Goal: Navigation & Orientation: Find specific page/section

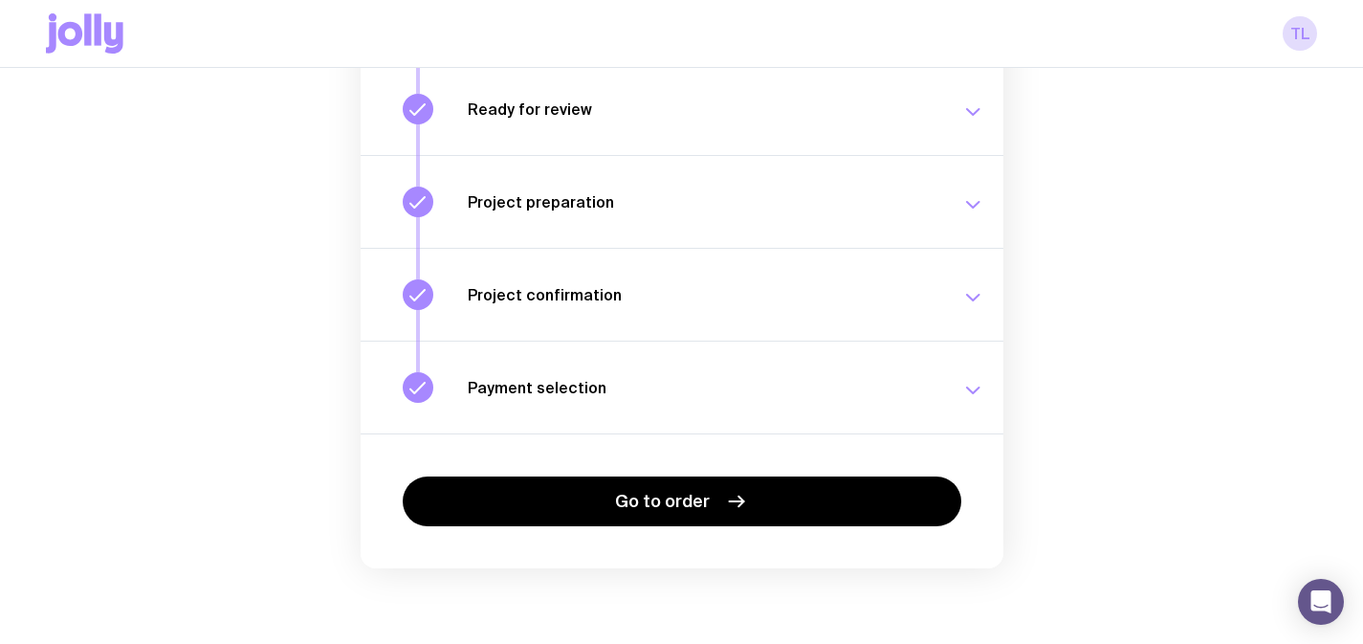
scroll to position [351, 0]
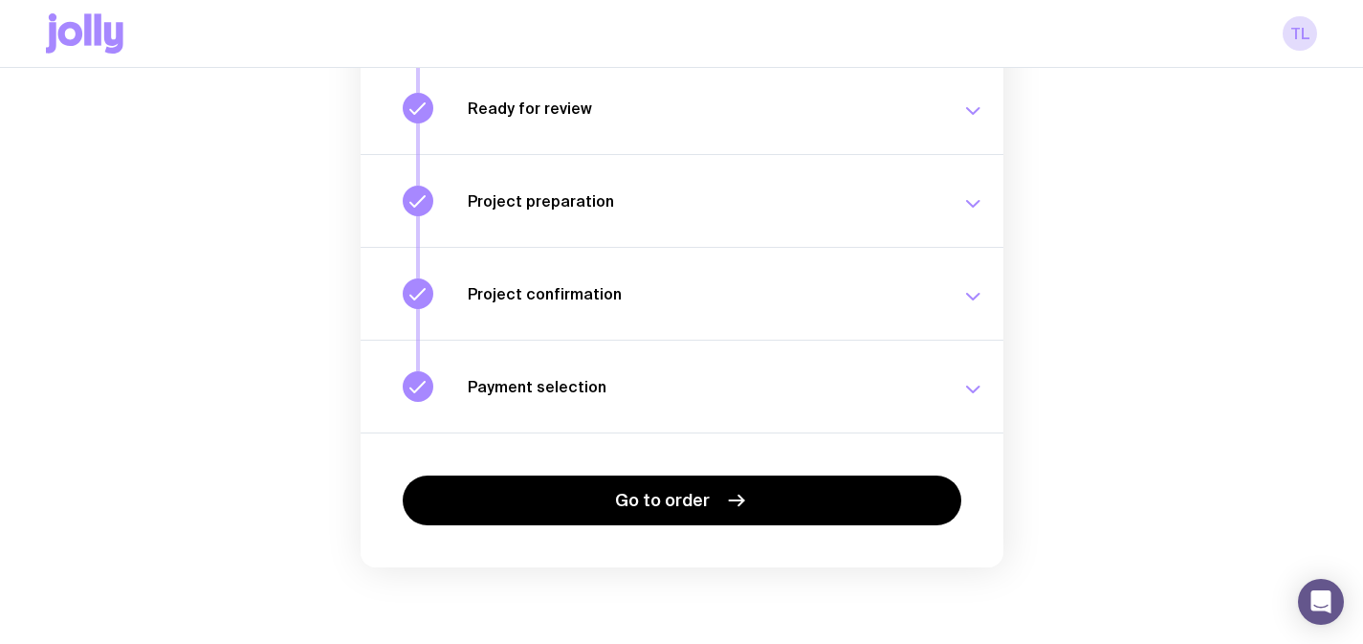
click at [610, 387] on h3 "Payment selection" at bounding box center [703, 386] width 471 height 19
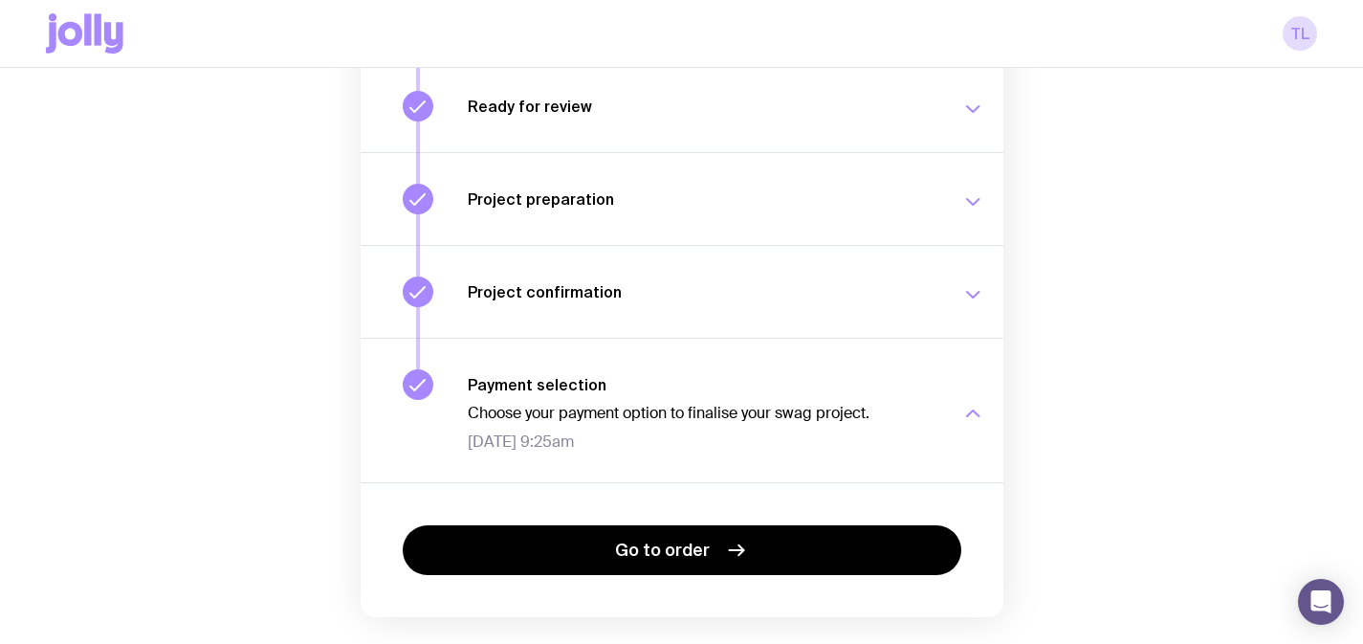
scroll to position [355, 0]
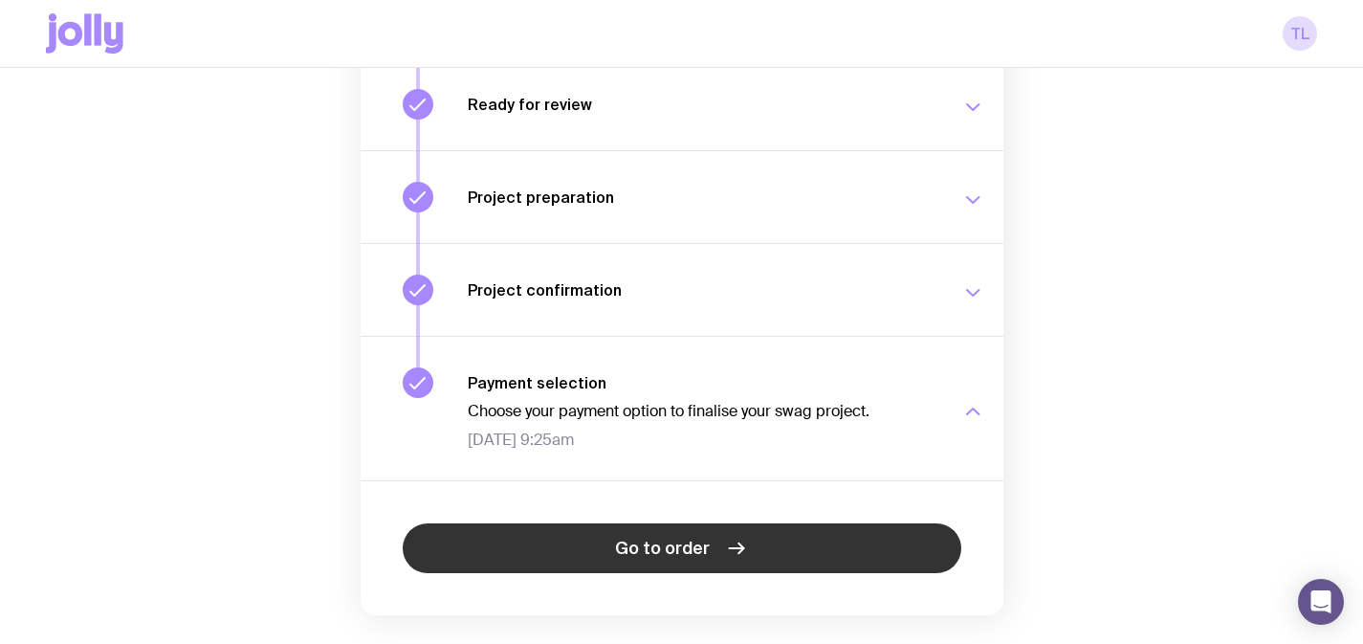
click at [617, 536] on link "Go to order" at bounding box center [682, 548] width 559 height 50
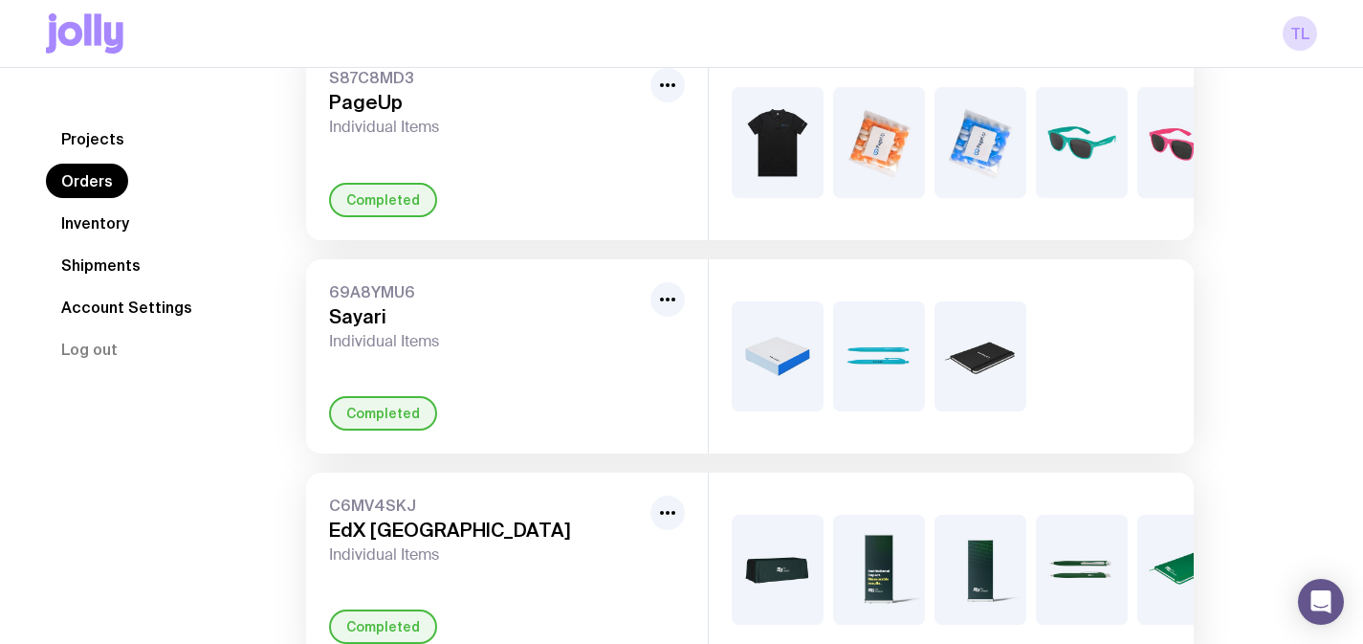
scroll to position [205, 0]
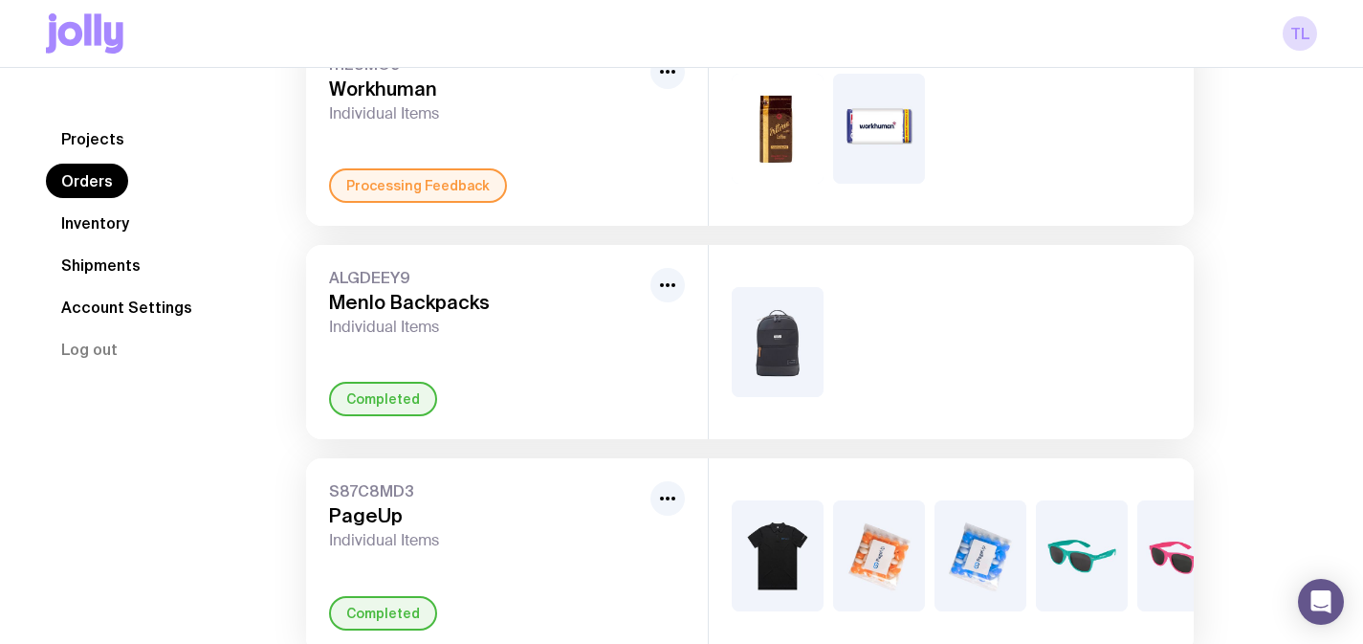
click at [128, 235] on link "Inventory" at bounding box center [95, 223] width 99 height 34
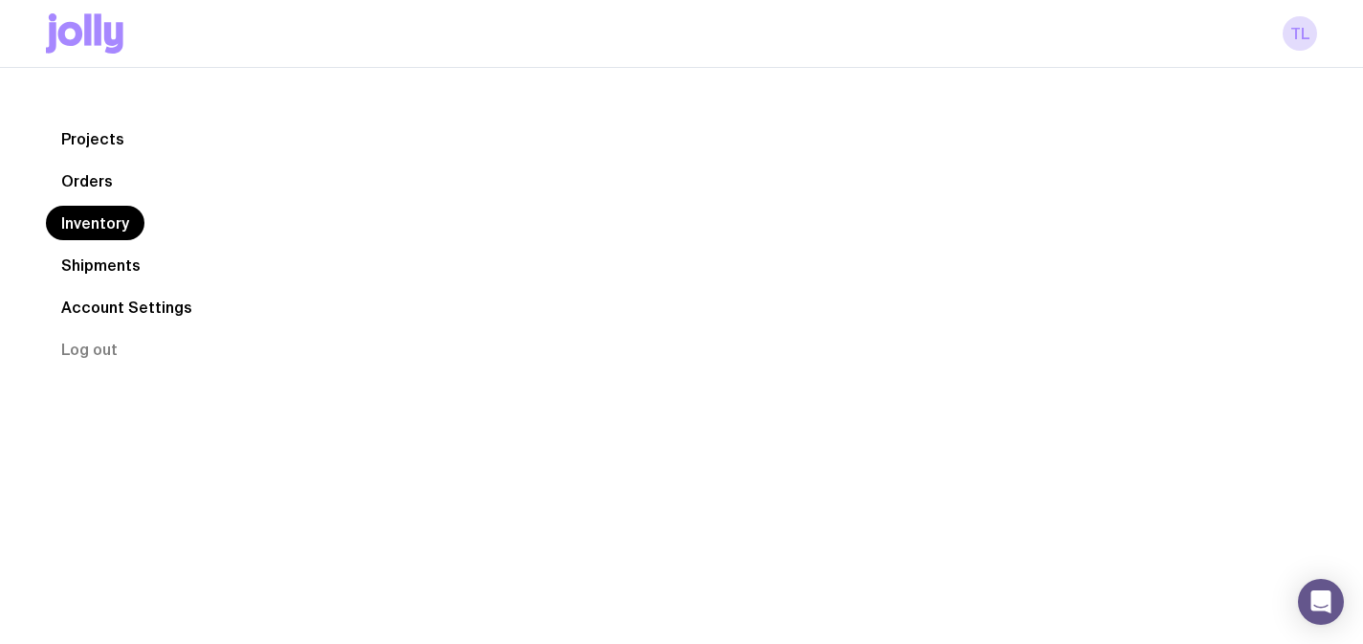
click at [127, 277] on link "Shipments" at bounding box center [101, 265] width 110 height 34
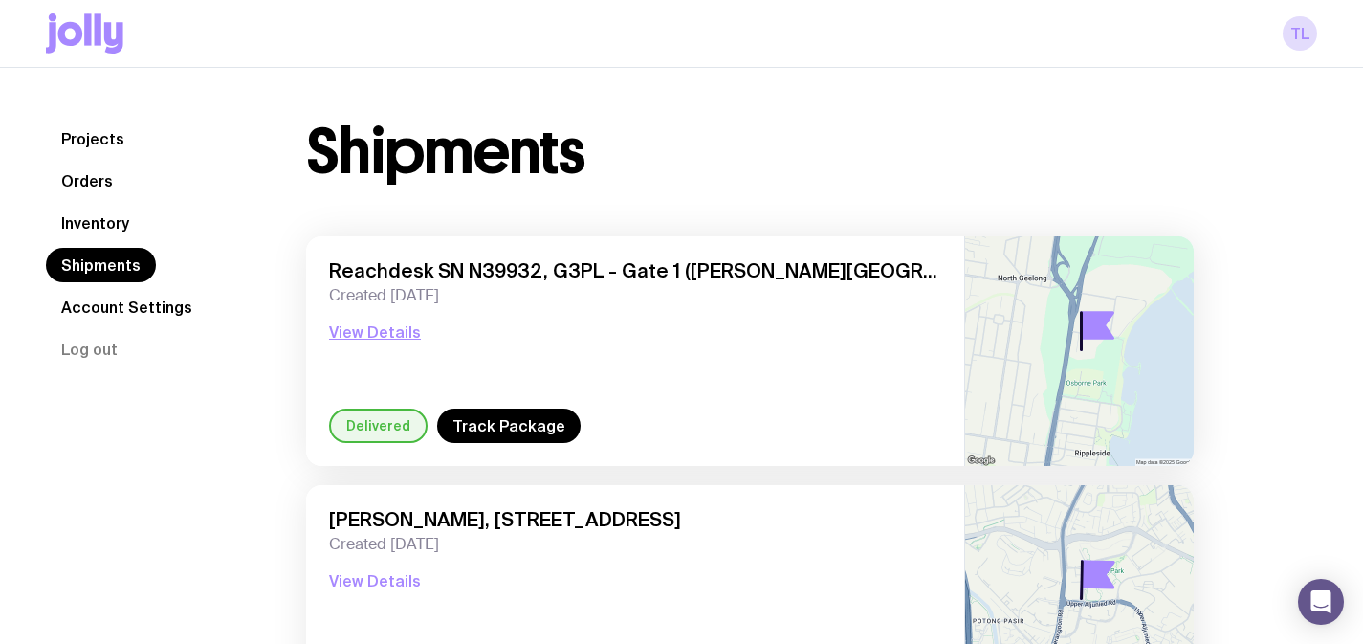
click at [90, 131] on link "Projects" at bounding box center [93, 139] width 94 height 34
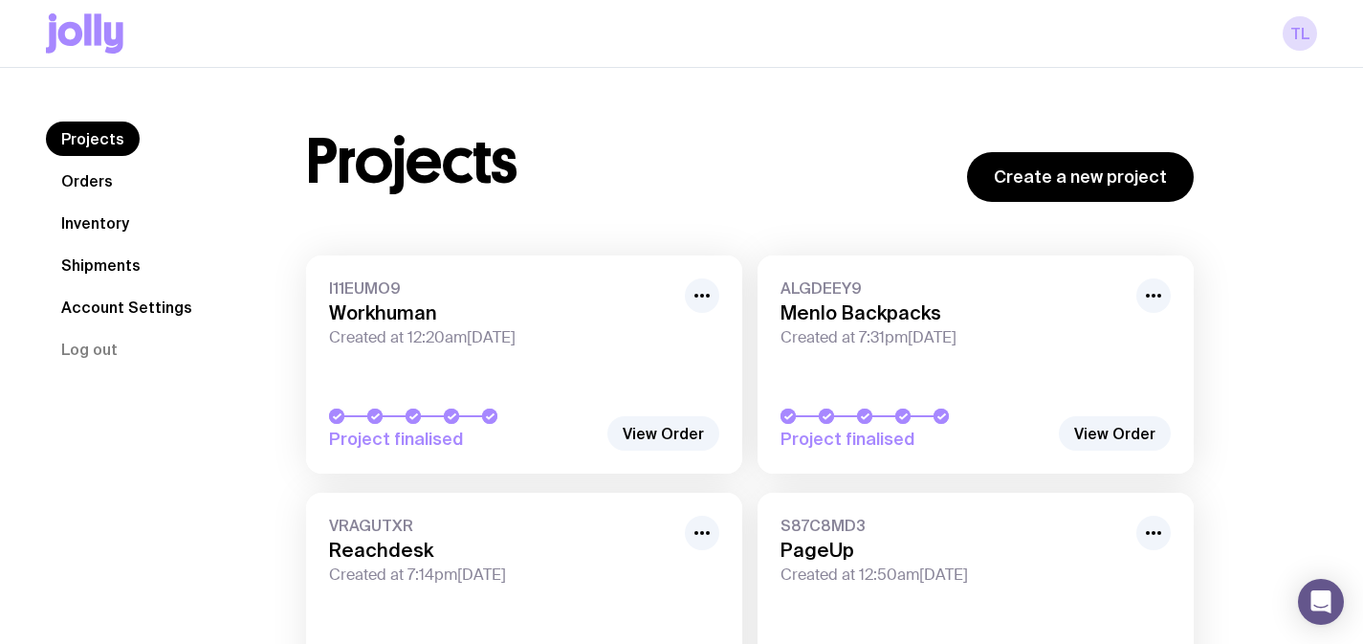
click at [90, 181] on link "Orders" at bounding box center [87, 181] width 82 height 34
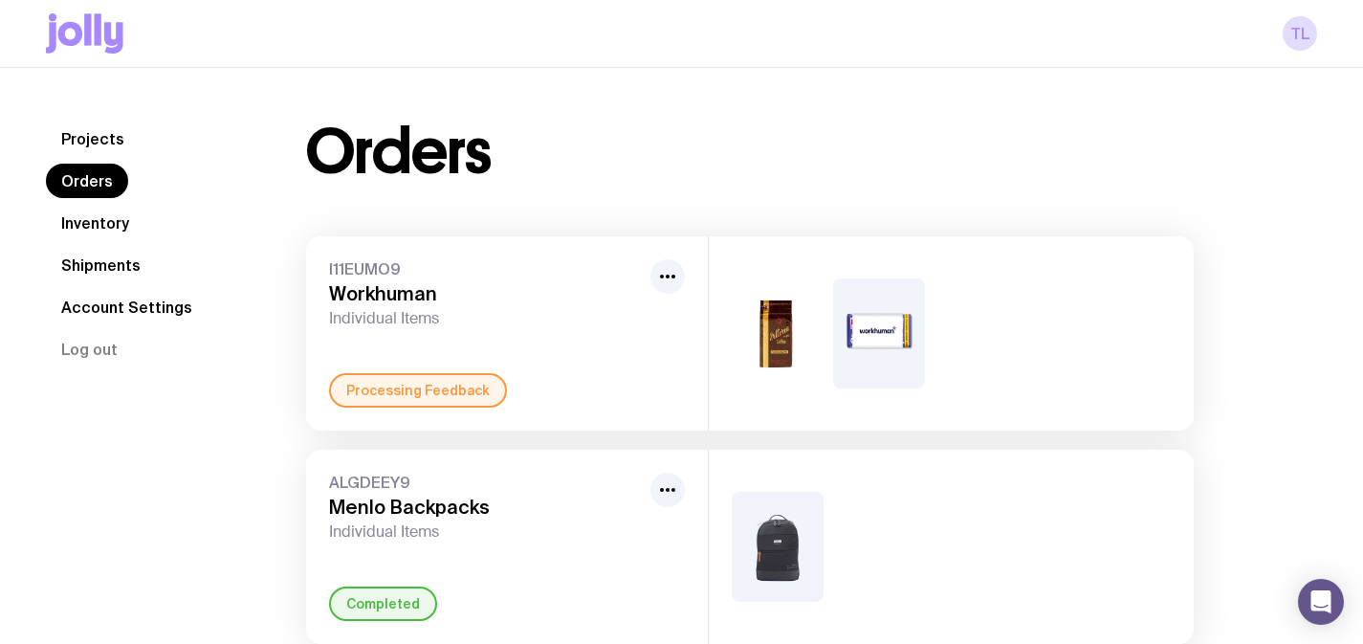
click at [112, 137] on link "Projects" at bounding box center [93, 139] width 94 height 34
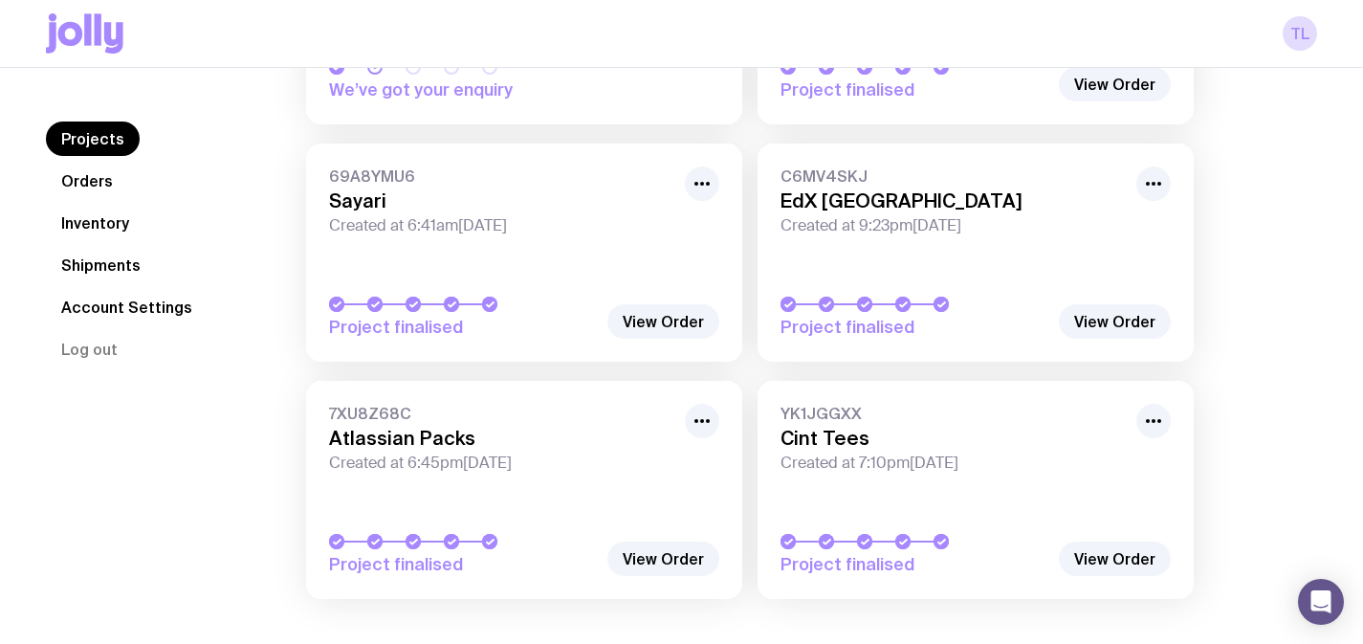
scroll to position [595, 0]
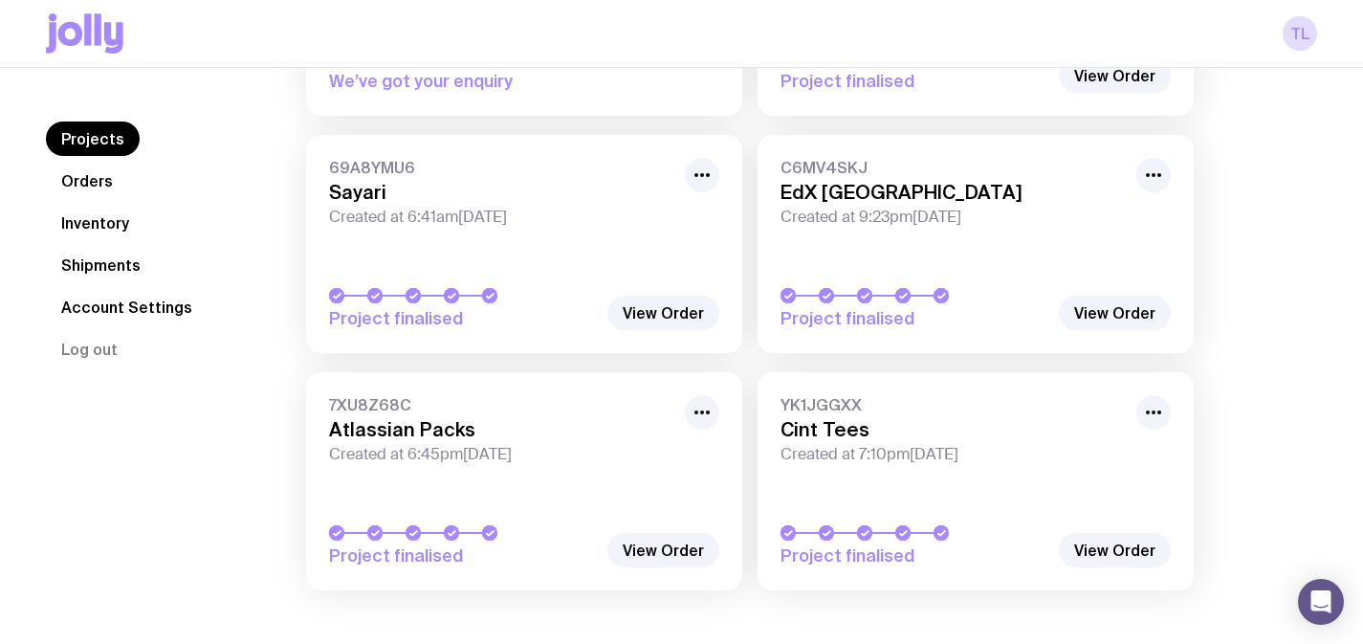
click at [91, 195] on link "Orders" at bounding box center [87, 181] width 82 height 34
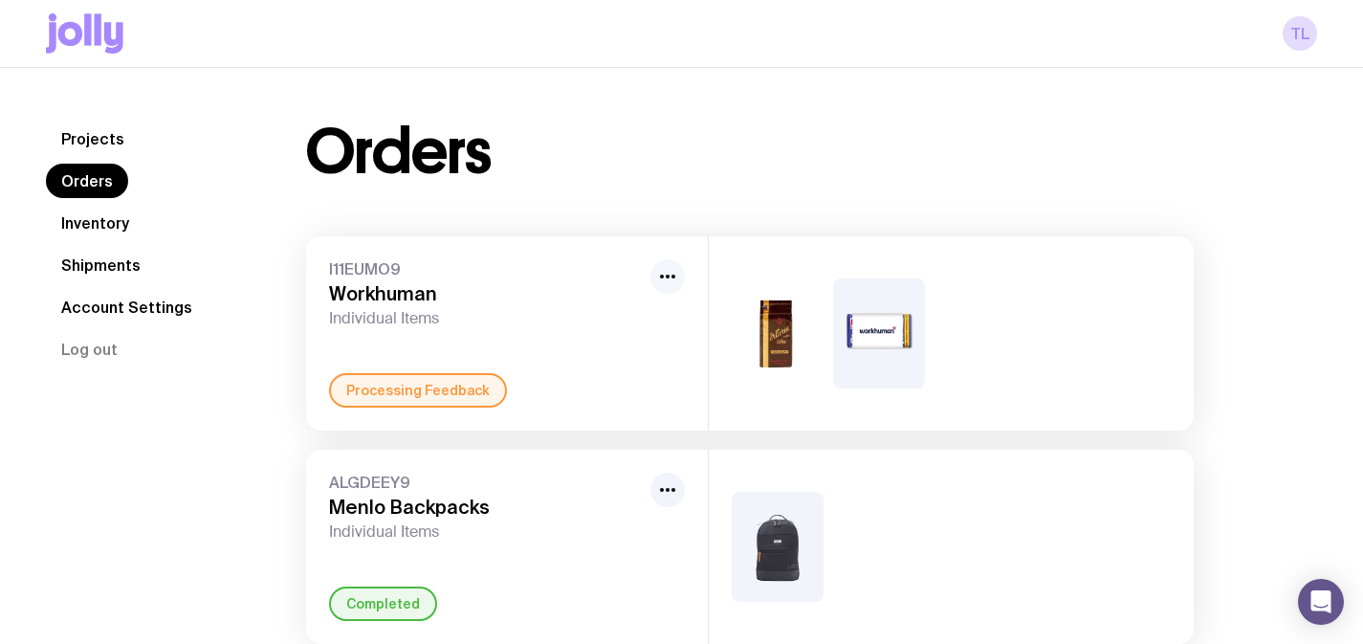
click at [668, 278] on icon "button" at bounding box center [667, 276] width 23 height 23
click at [374, 285] on h3 "Workhuman" at bounding box center [486, 293] width 314 height 23
